Goal: Register for event/course

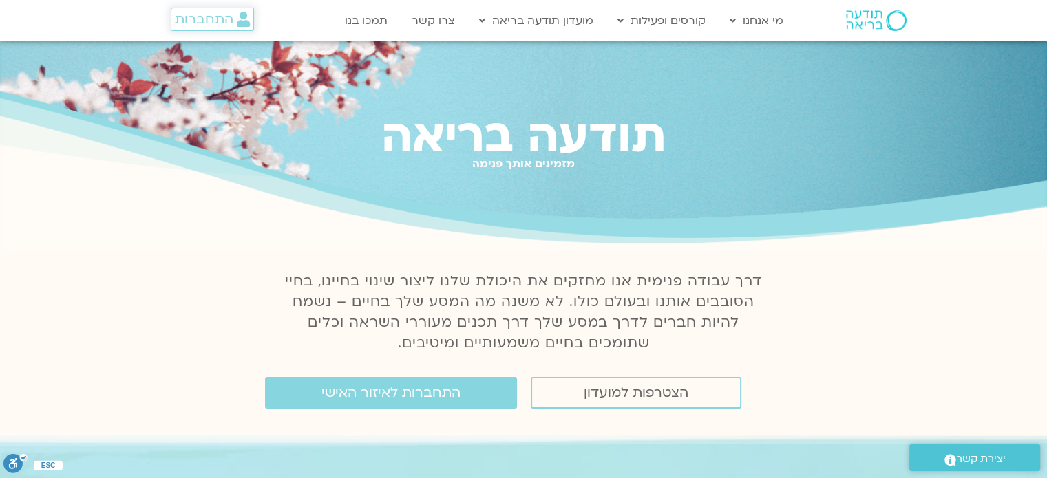
click at [224, 16] on span "התחברות" at bounding box center [204, 19] width 59 height 15
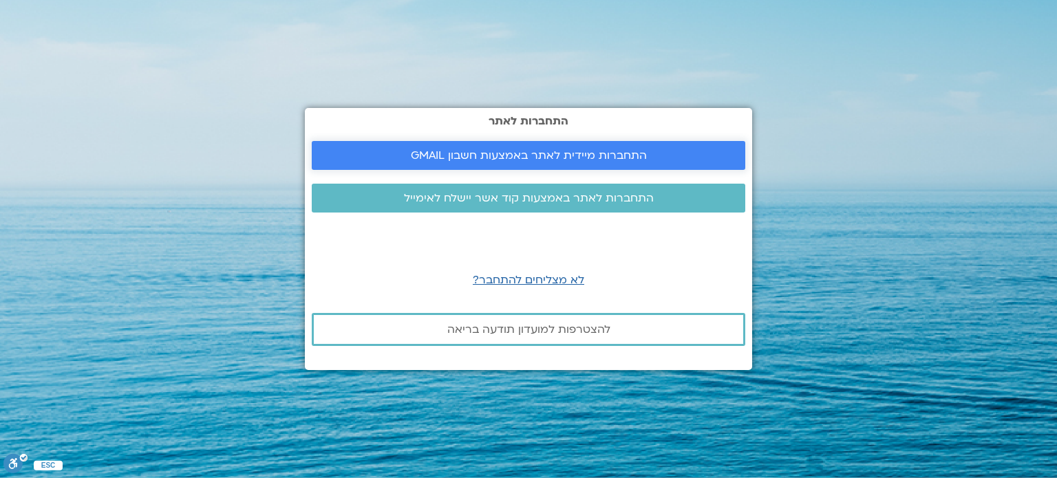
click at [429, 149] on span "התחברות מיידית לאתר באמצעות חשבון GMAIL" at bounding box center [529, 155] width 236 height 12
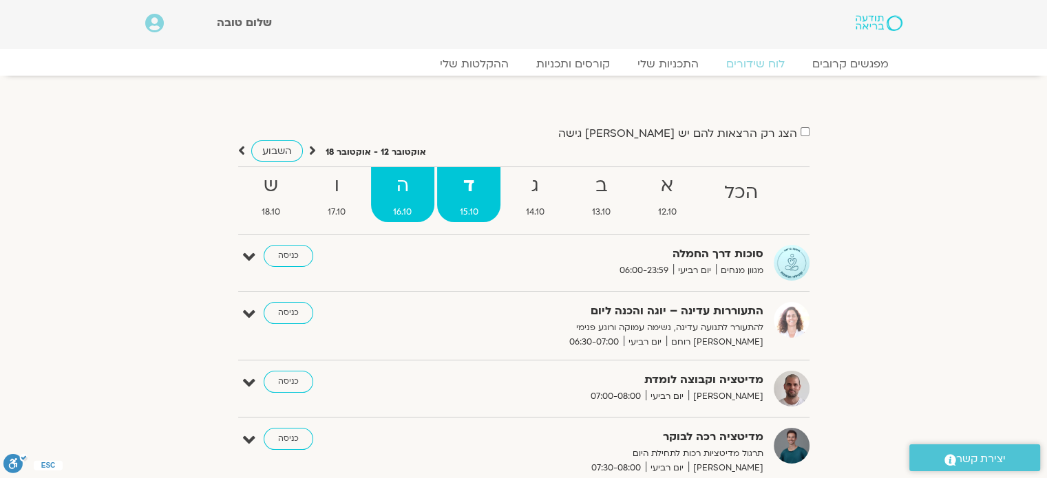
click at [411, 184] on strong "ה" at bounding box center [402, 186] width 63 height 31
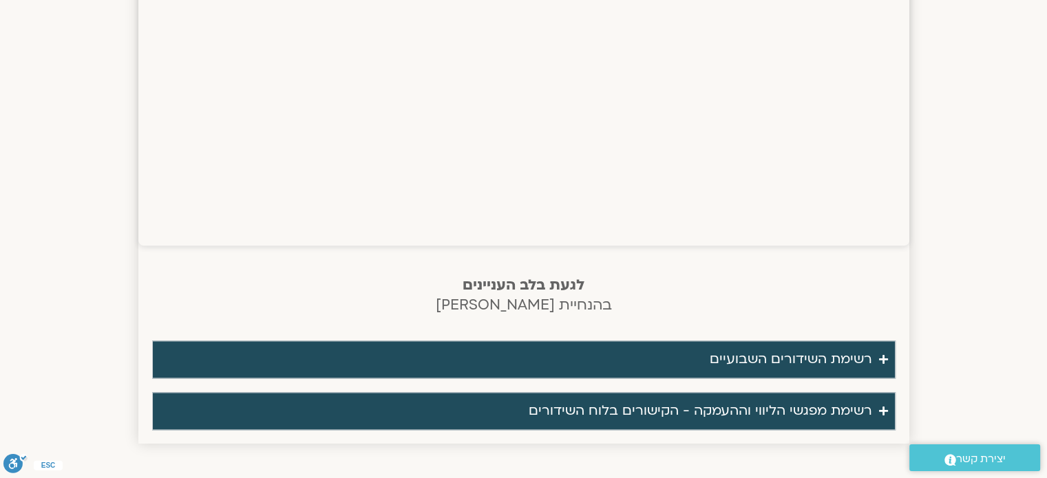
scroll to position [1859, 0]
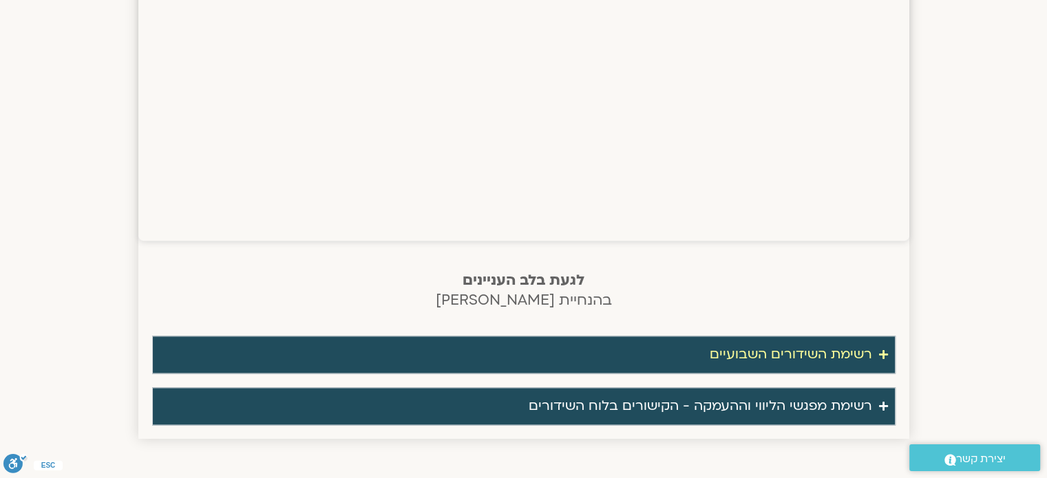
click at [875, 352] on summary "רשימת השידורים השבועיים" at bounding box center [523, 355] width 743 height 38
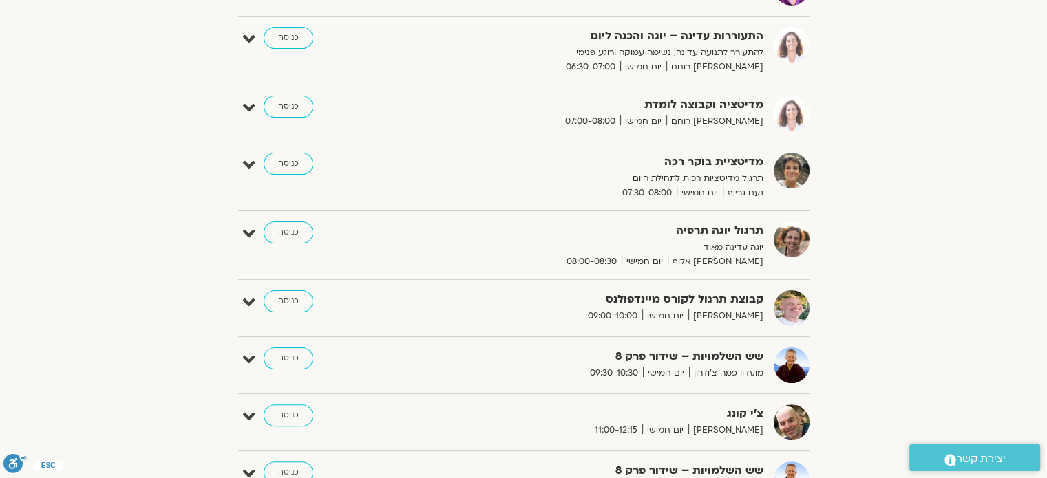
scroll to position [0, 0]
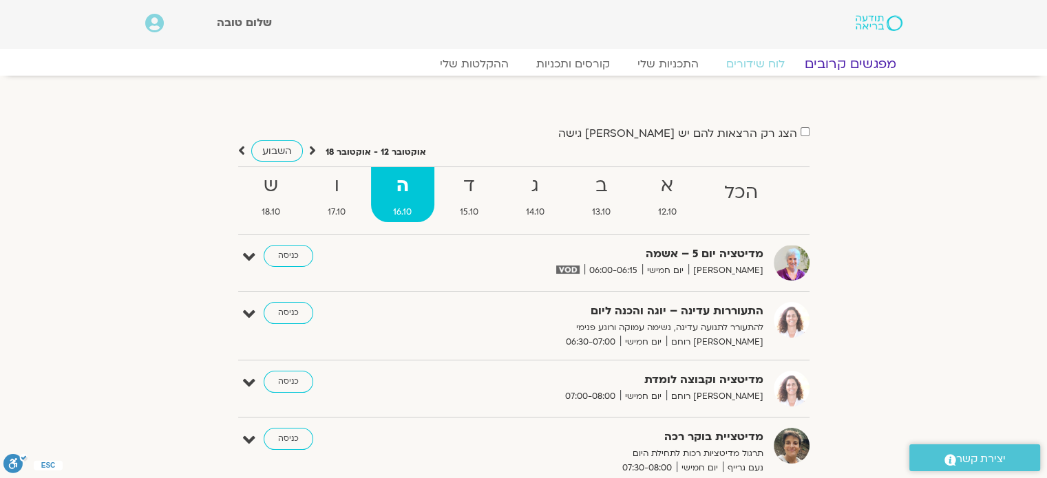
click at [824, 63] on link "מפגשים קרובים" at bounding box center [850, 64] width 125 height 17
click at [825, 63] on link "מפגשים קרובים" at bounding box center [850, 64] width 125 height 17
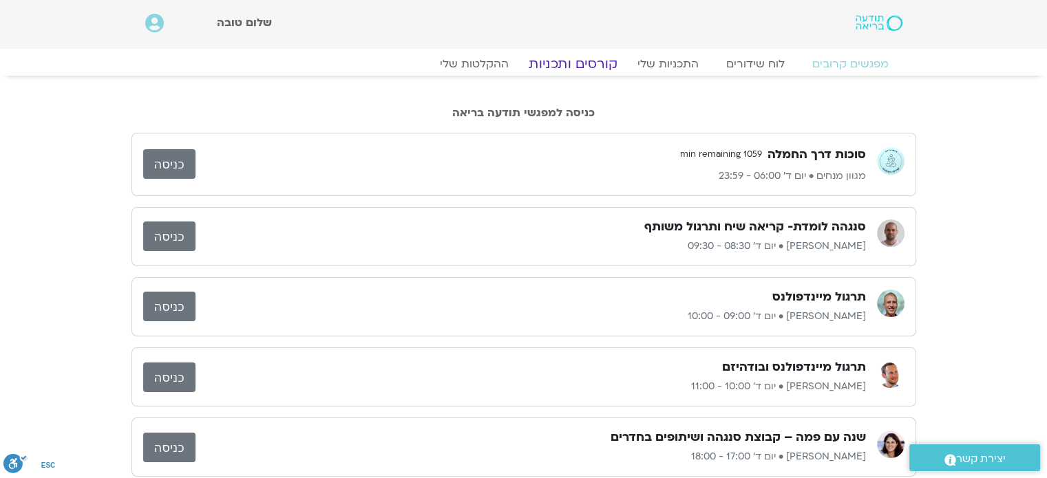
click at [616, 69] on link "קורסים ותכניות" at bounding box center [572, 64] width 121 height 17
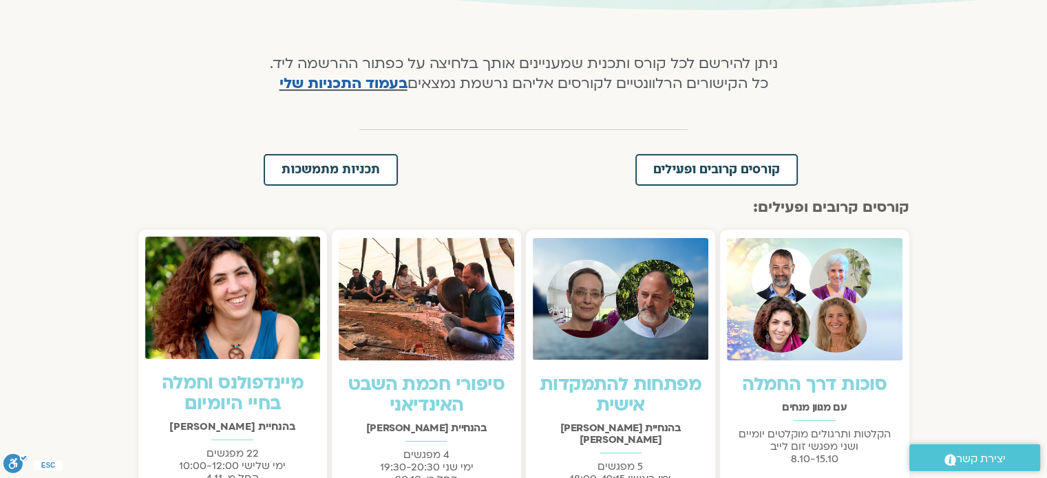
scroll to position [344, 0]
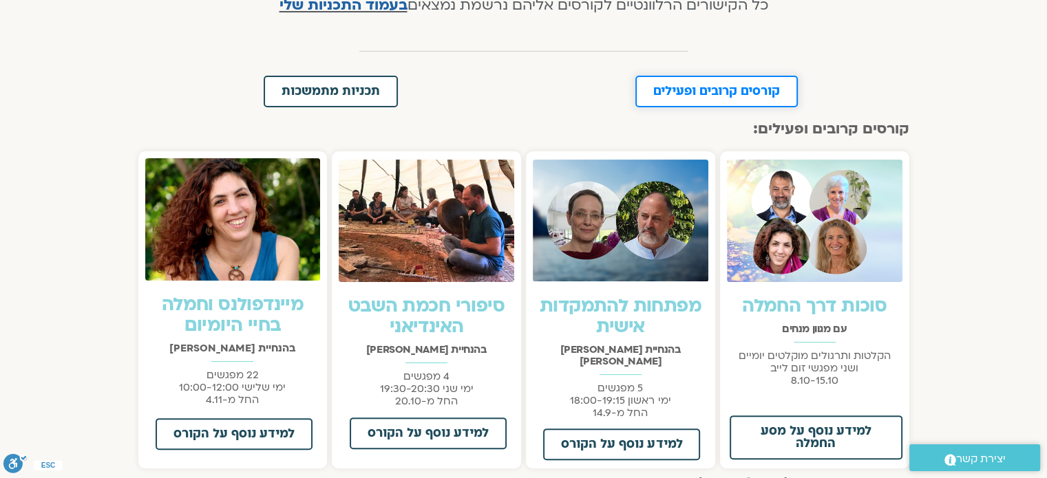
click at [743, 87] on span "קורסים קרובים ופעילים" at bounding box center [716, 91] width 127 height 12
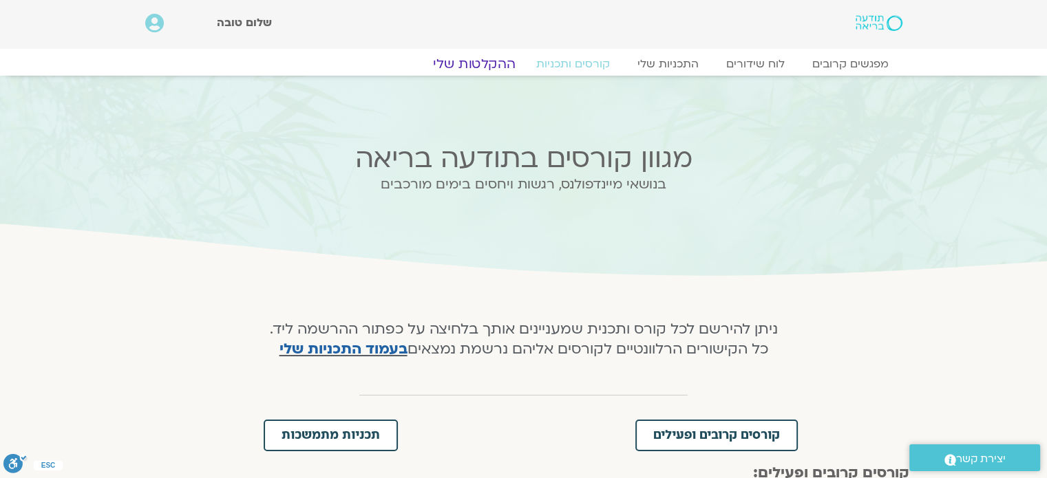
click at [487, 68] on link "ההקלטות שלי" at bounding box center [474, 64] width 116 height 17
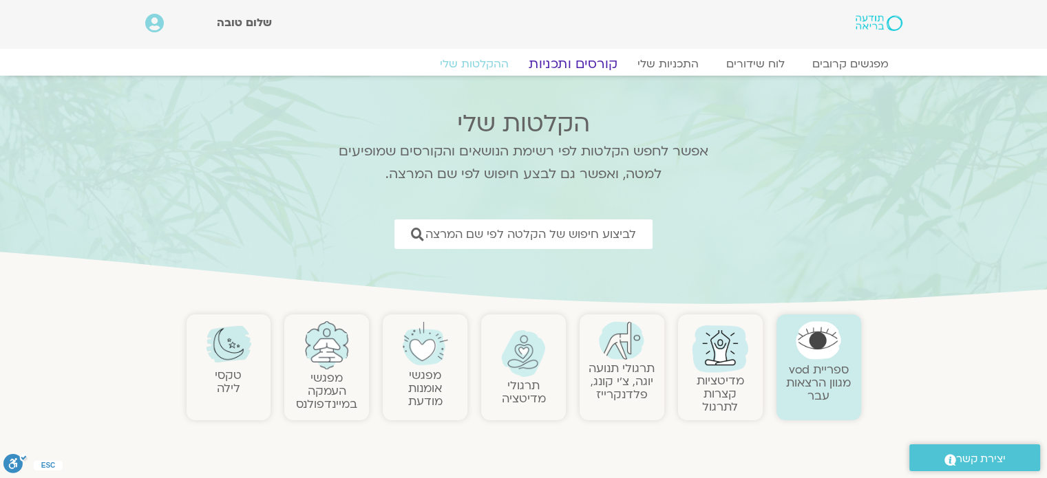
click at [581, 71] on link "קורסים ותכניות" at bounding box center [572, 64] width 121 height 17
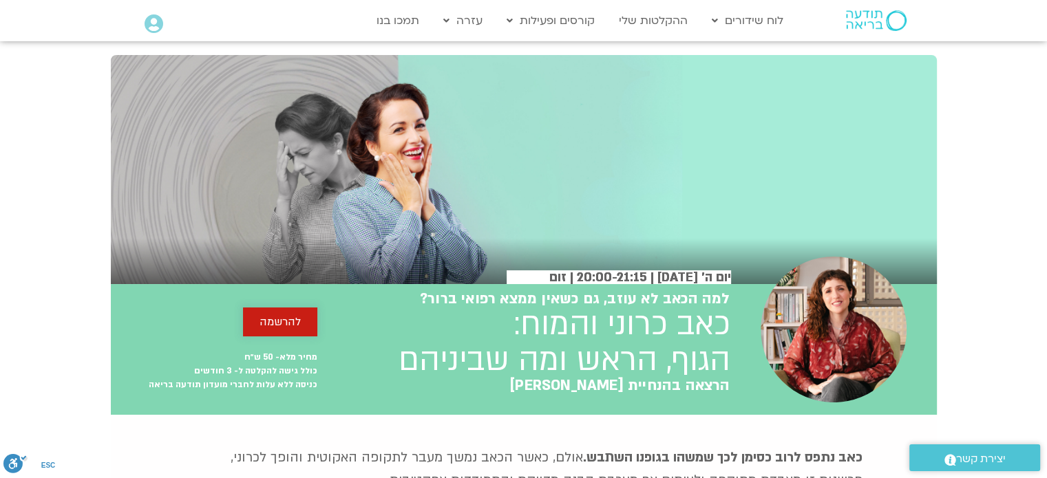
click at [279, 317] on span "להרשמה" at bounding box center [280, 322] width 41 height 12
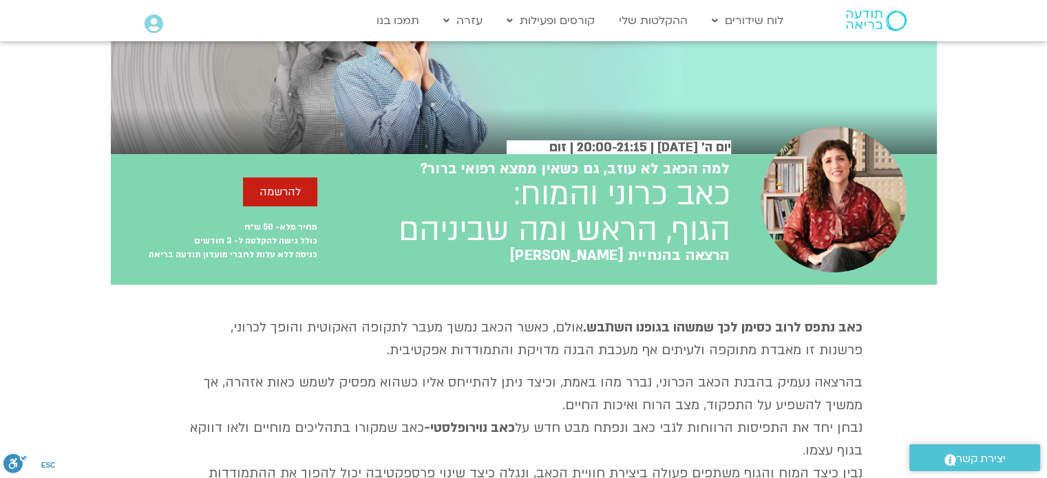
scroll to position [101, 0]
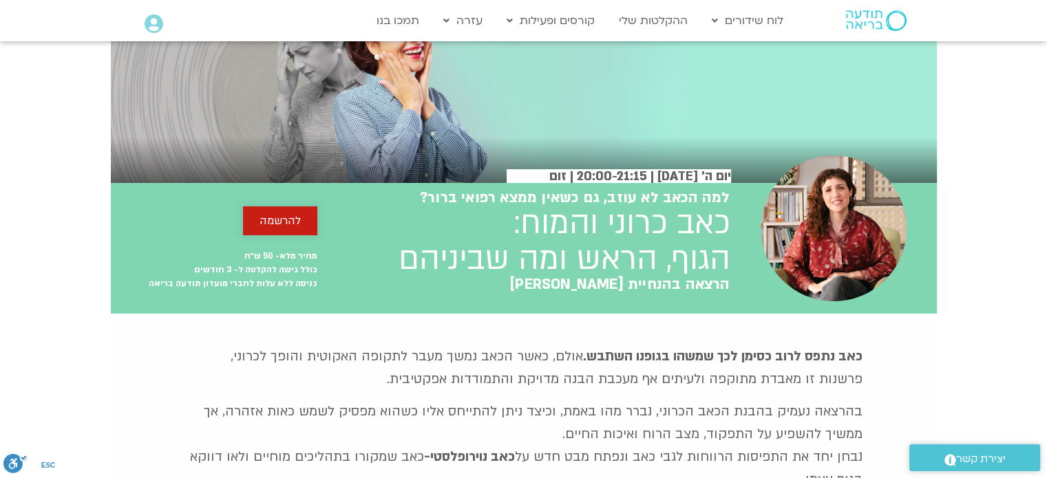
click at [268, 222] on span "להרשמה" at bounding box center [280, 221] width 41 height 12
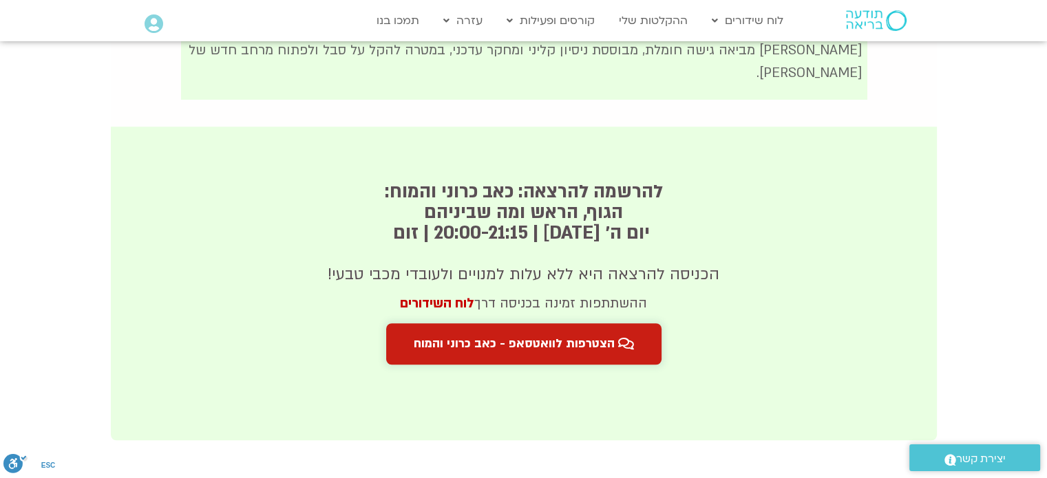
scroll to position [801, 0]
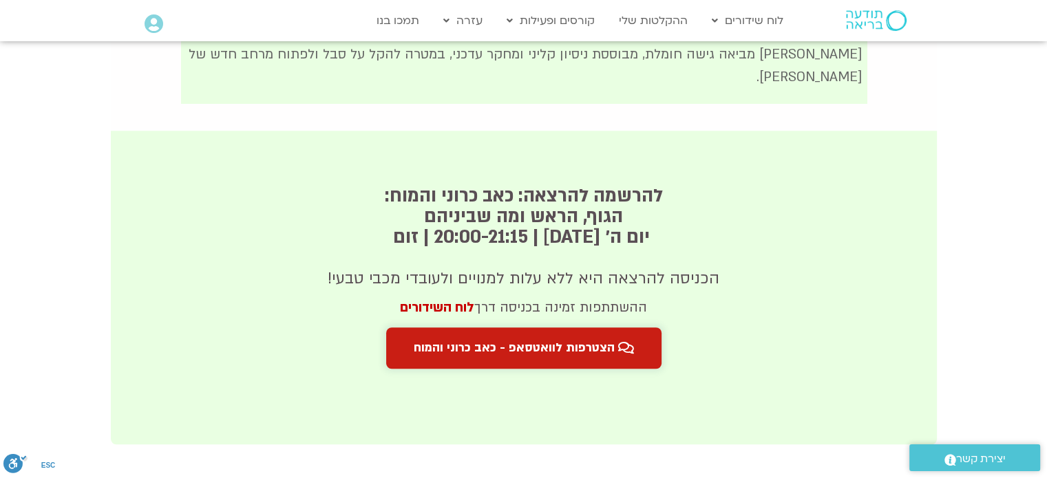
click at [516, 341] on span "הצטרפות לוואטסאפ - כאב כרוני והמוח" at bounding box center [514, 348] width 201 height 14
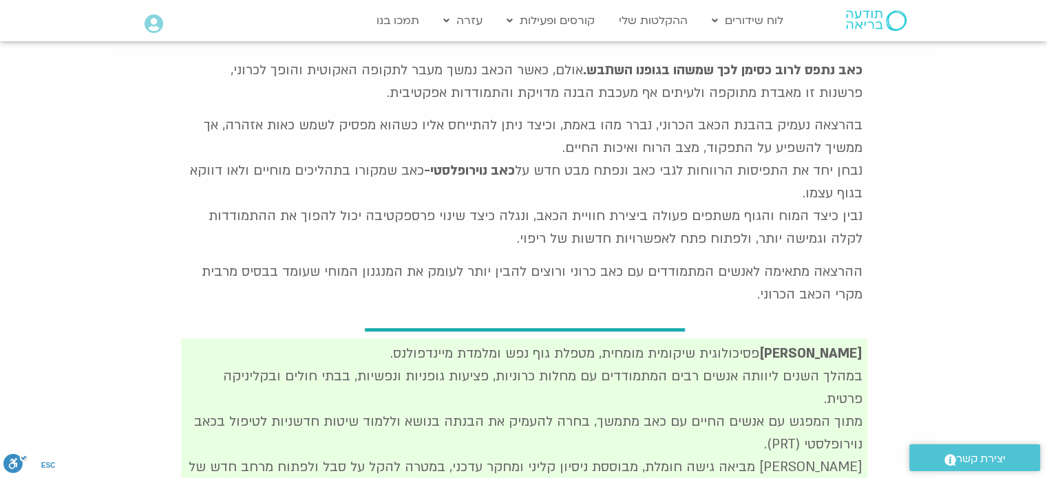
scroll to position [0, 0]
